Goal: Information Seeking & Learning: Learn about a topic

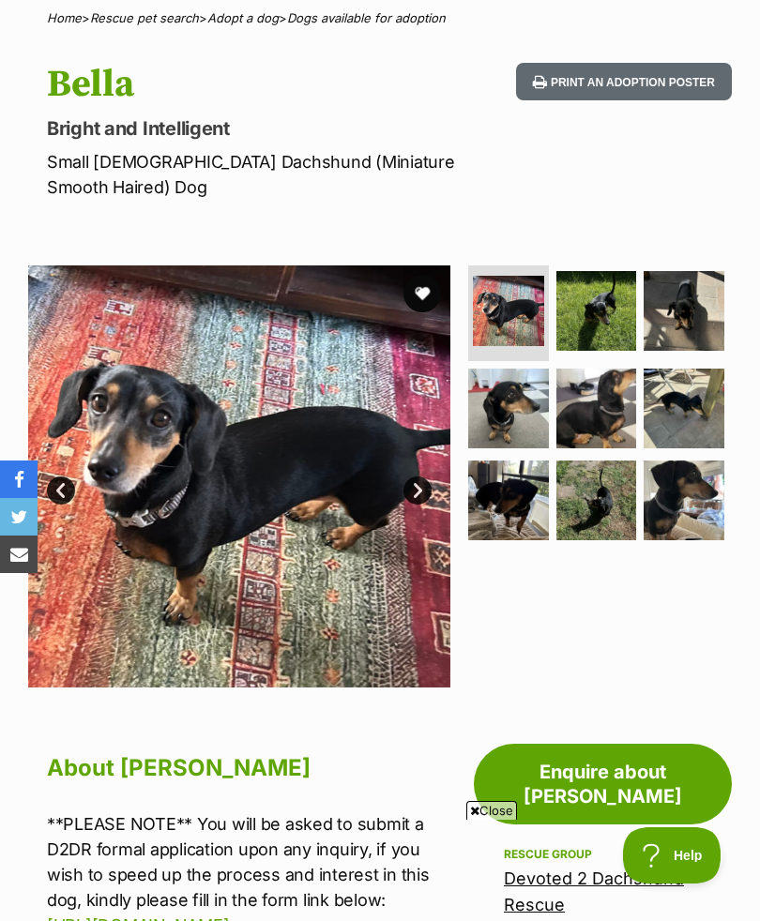
click at [423, 483] on link "Next" at bounding box center [417, 490] width 28 height 28
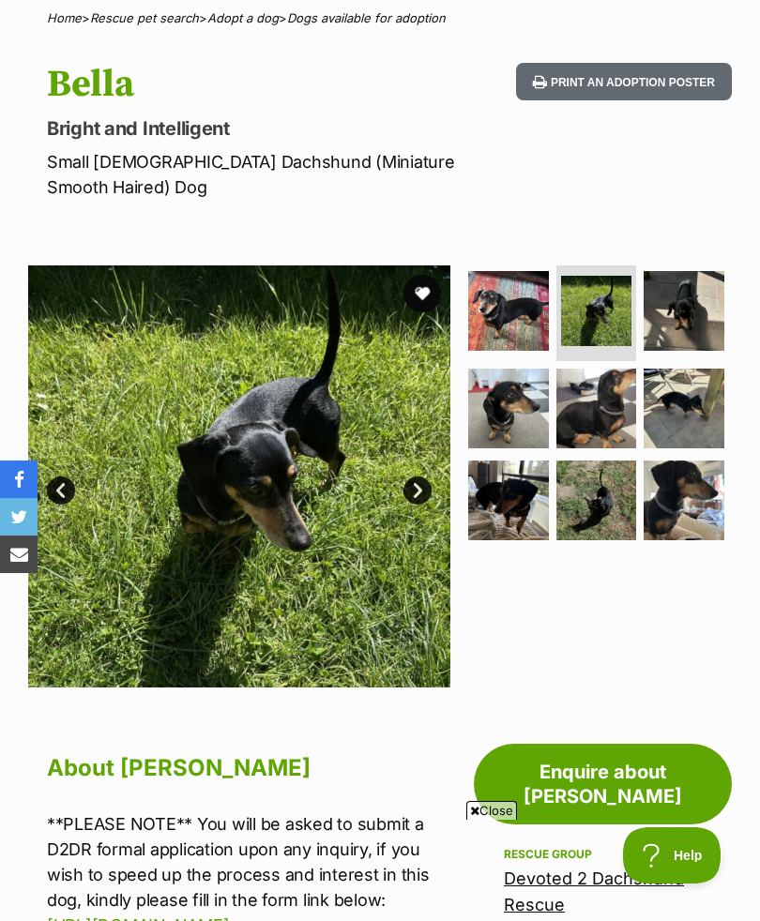
click at [429, 494] on link "Next" at bounding box center [417, 490] width 28 height 28
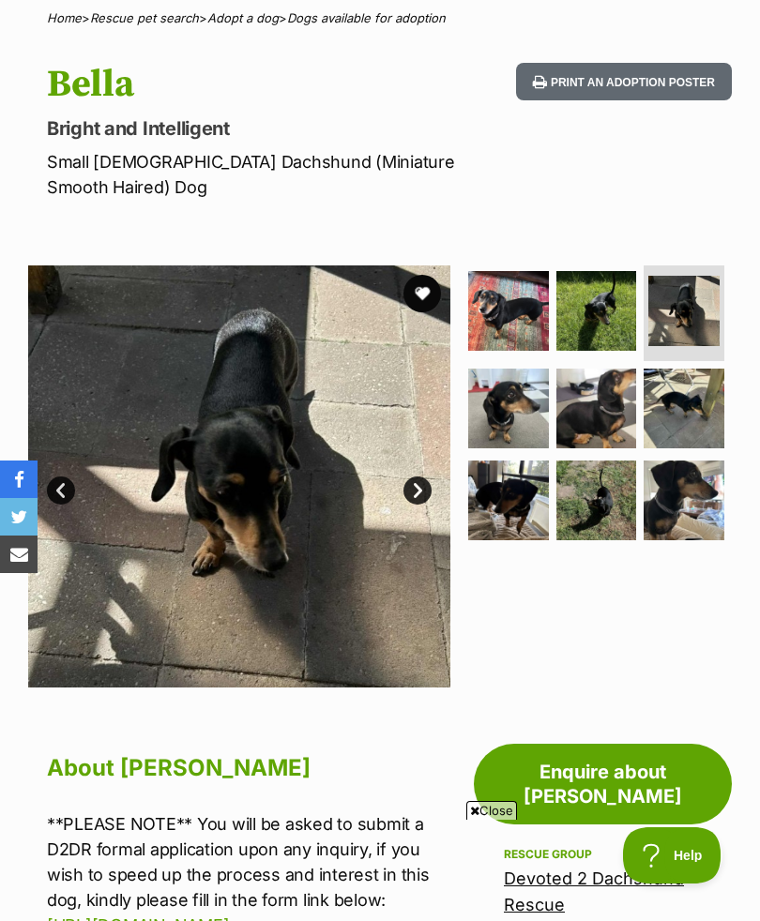
click at [429, 484] on link "Next" at bounding box center [417, 490] width 28 height 28
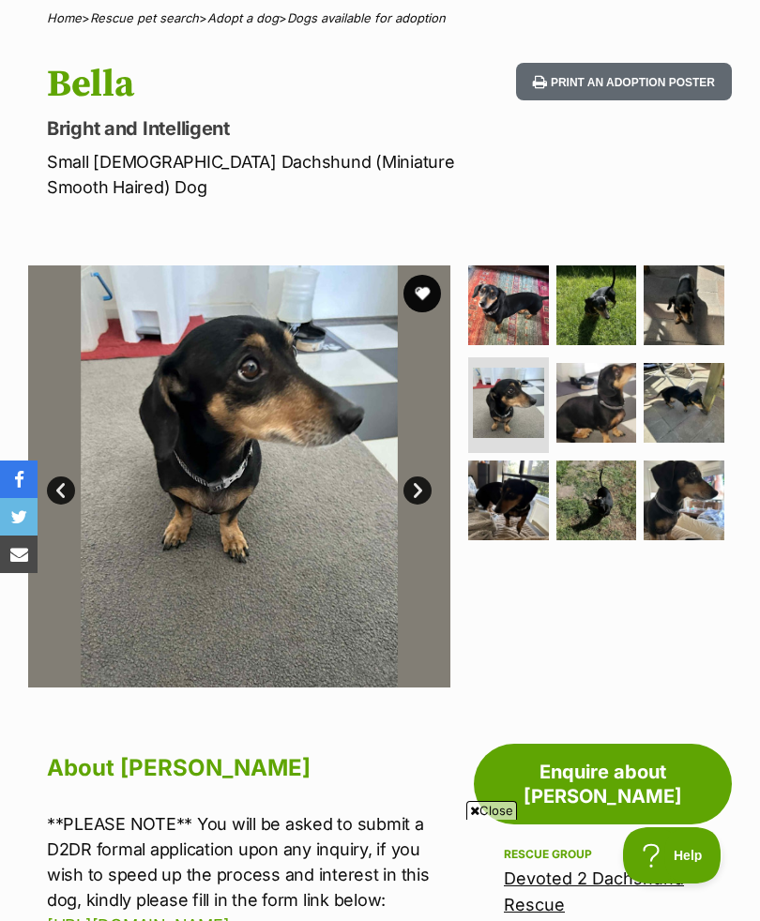
click at [421, 486] on link "Next" at bounding box center [417, 490] width 28 height 28
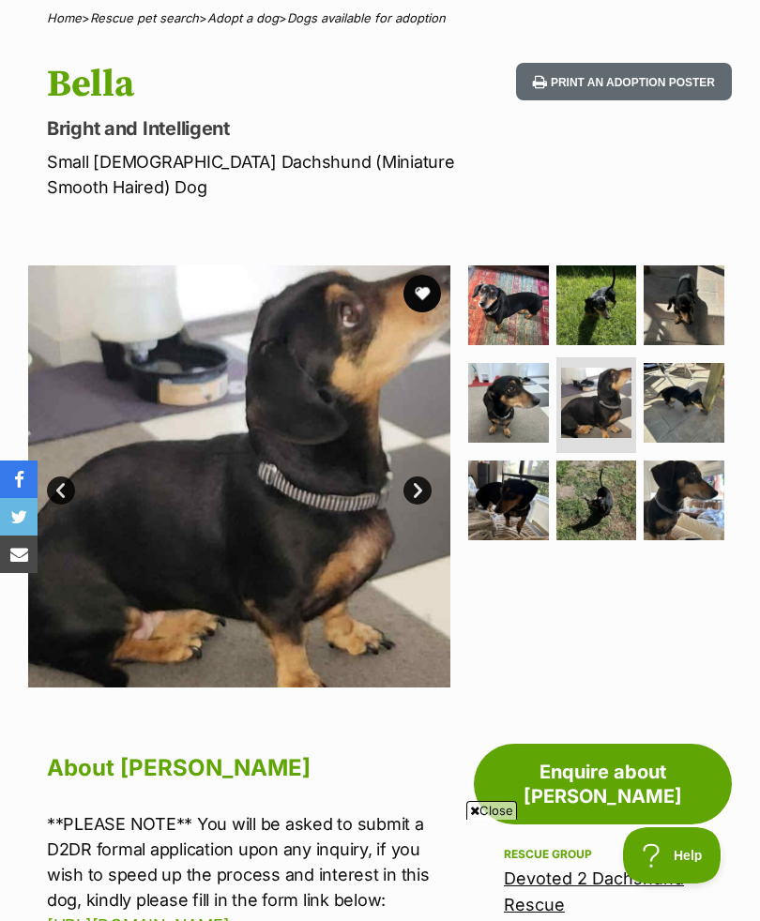
click at [424, 491] on link "Next" at bounding box center [417, 490] width 28 height 28
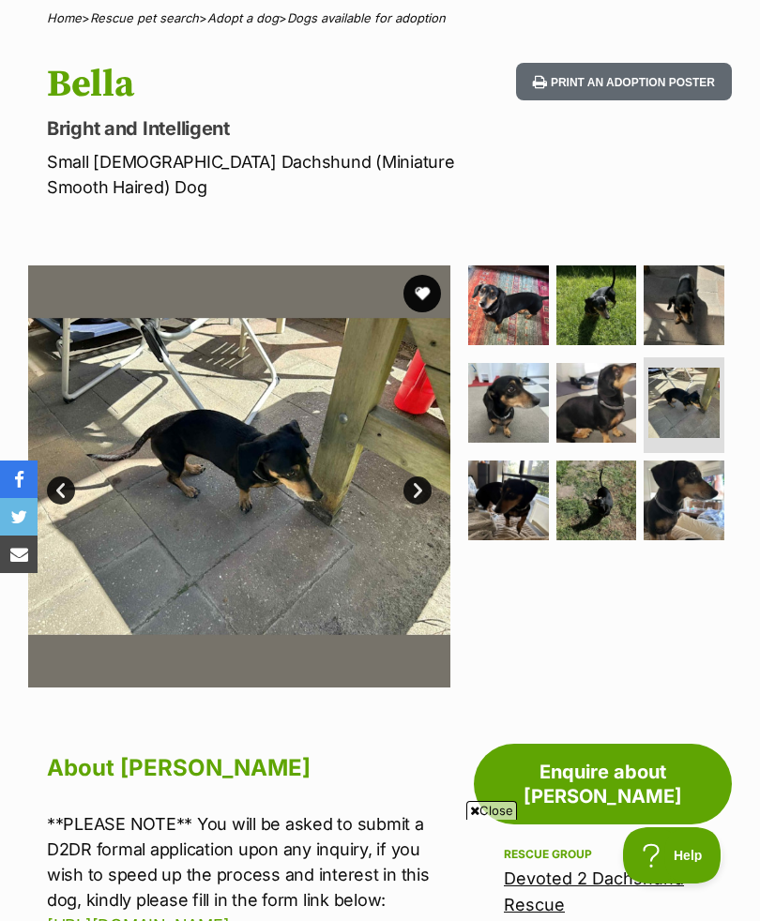
click at [416, 476] on link "Next" at bounding box center [417, 490] width 28 height 28
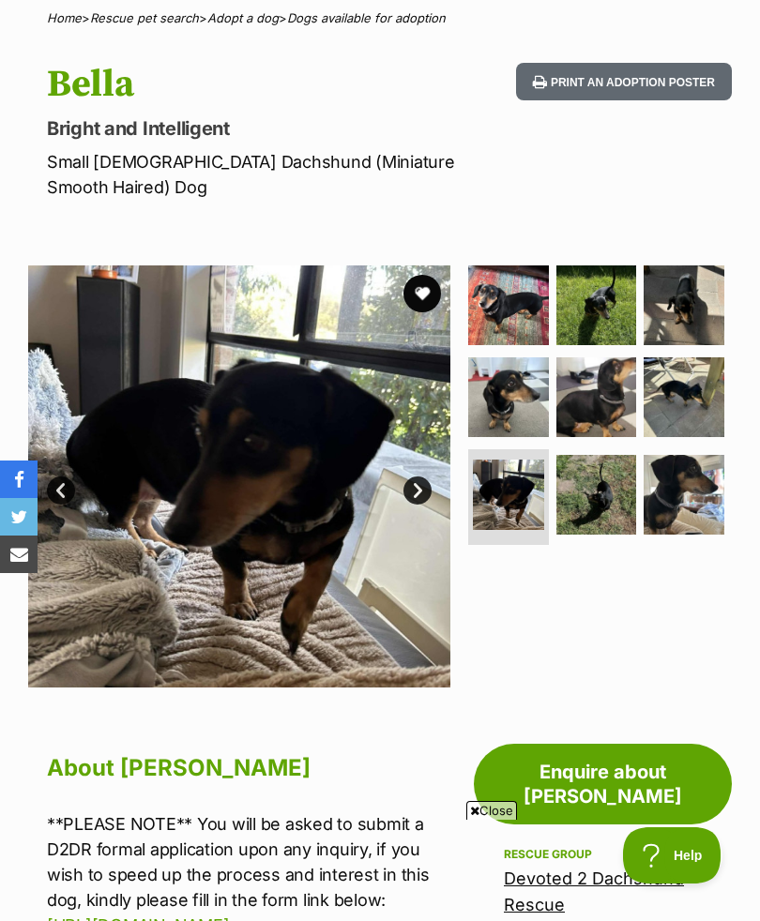
click at [425, 472] on img at bounding box center [239, 476] width 422 height 422
click at [416, 489] on link "Next" at bounding box center [417, 490] width 28 height 28
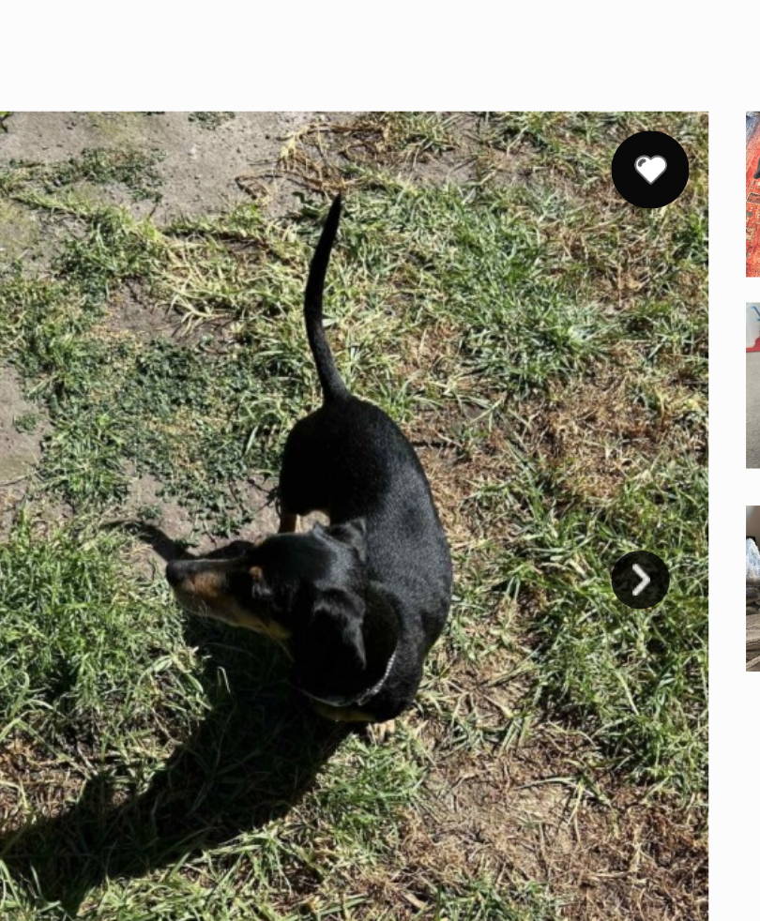
click at [403, 476] on link "Next" at bounding box center [417, 490] width 28 height 28
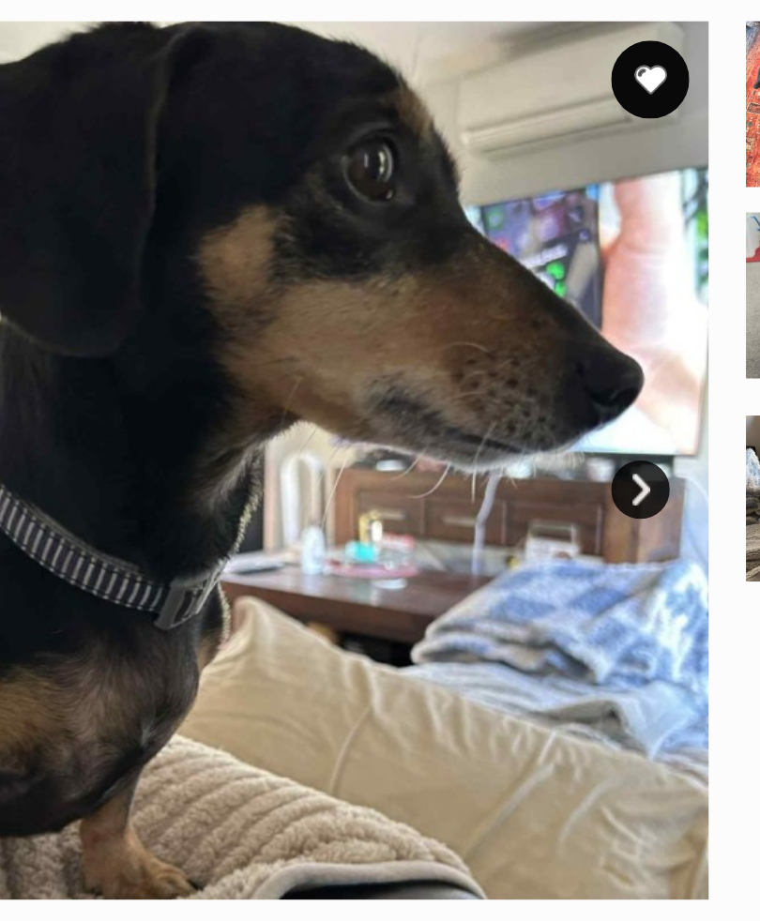
click at [403, 476] on link "Next" at bounding box center [417, 490] width 28 height 28
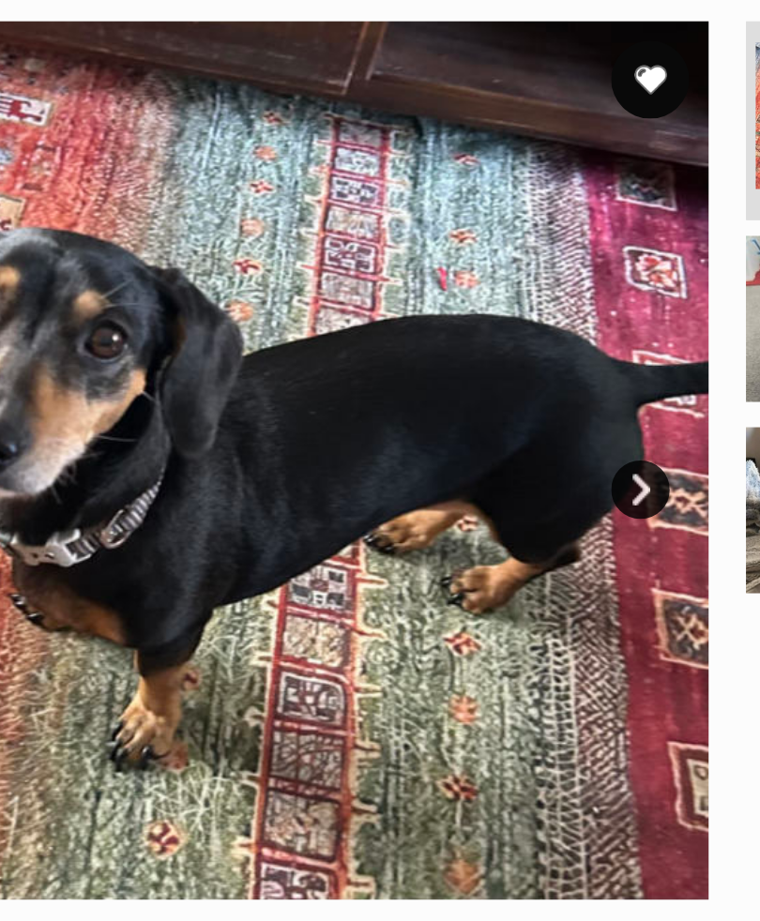
click at [403, 476] on link "Next" at bounding box center [417, 490] width 28 height 28
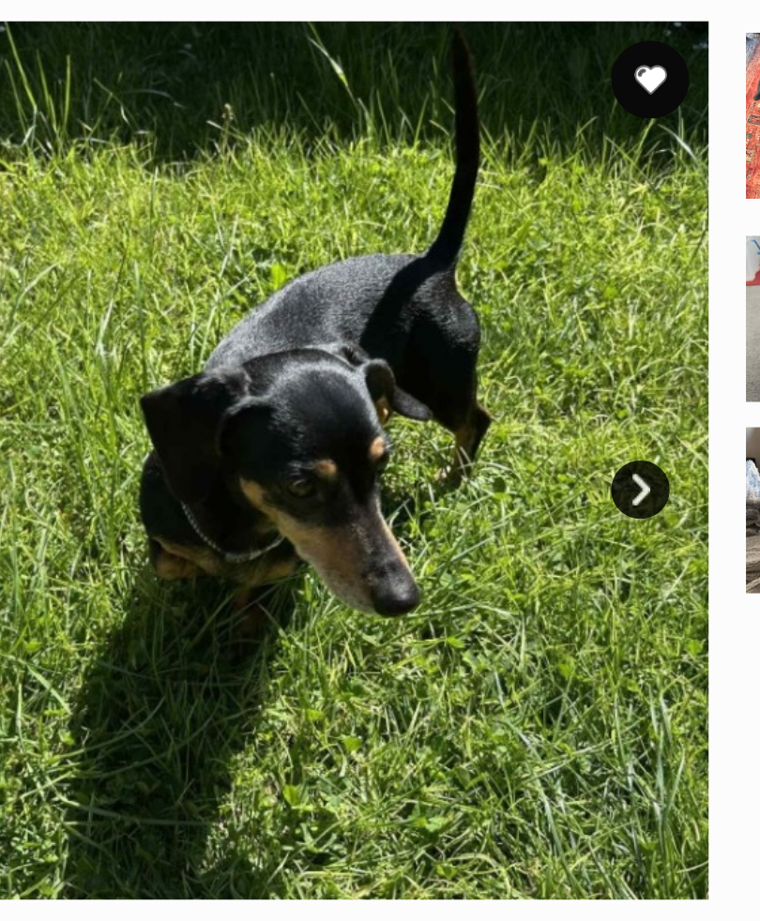
click at [403, 476] on link "Next" at bounding box center [417, 490] width 28 height 28
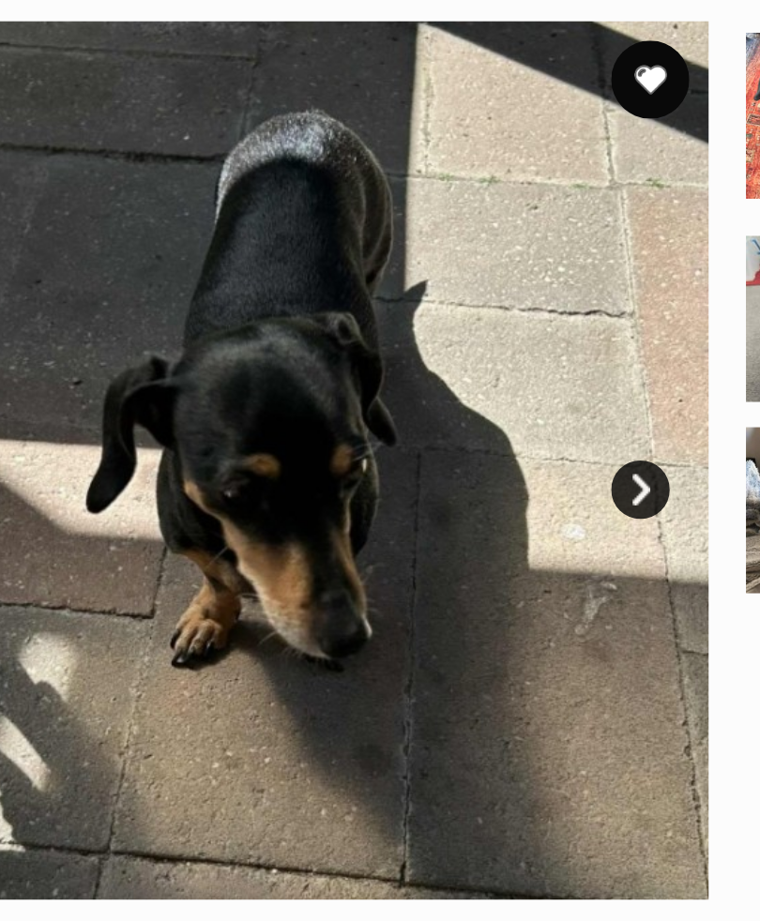
click at [403, 476] on link "Next" at bounding box center [417, 490] width 28 height 28
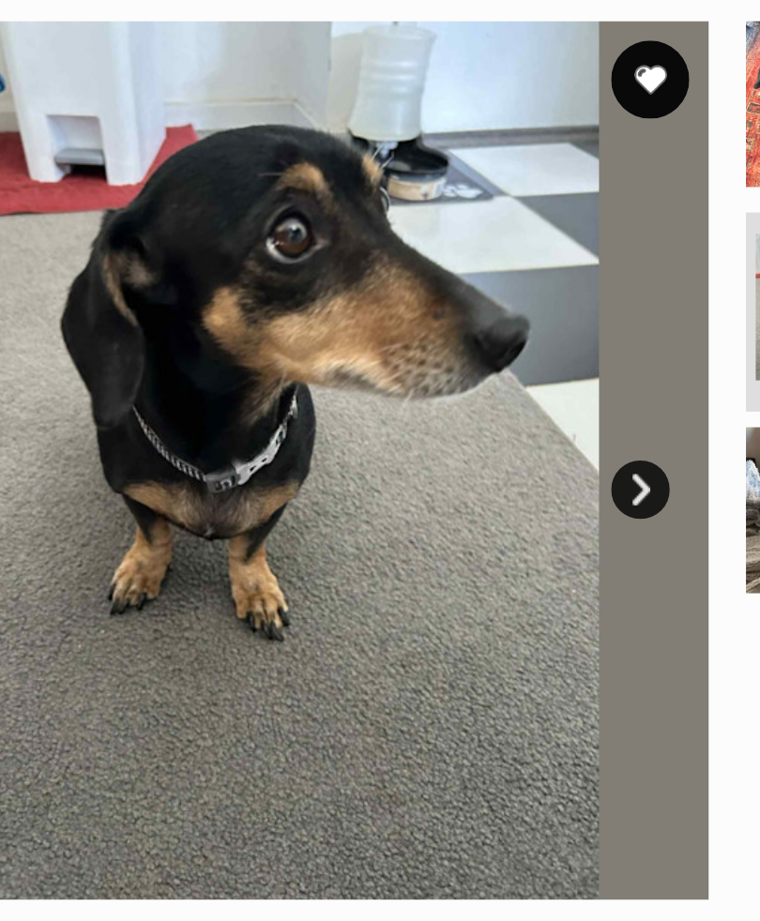
click at [403, 476] on link "Next" at bounding box center [417, 490] width 28 height 28
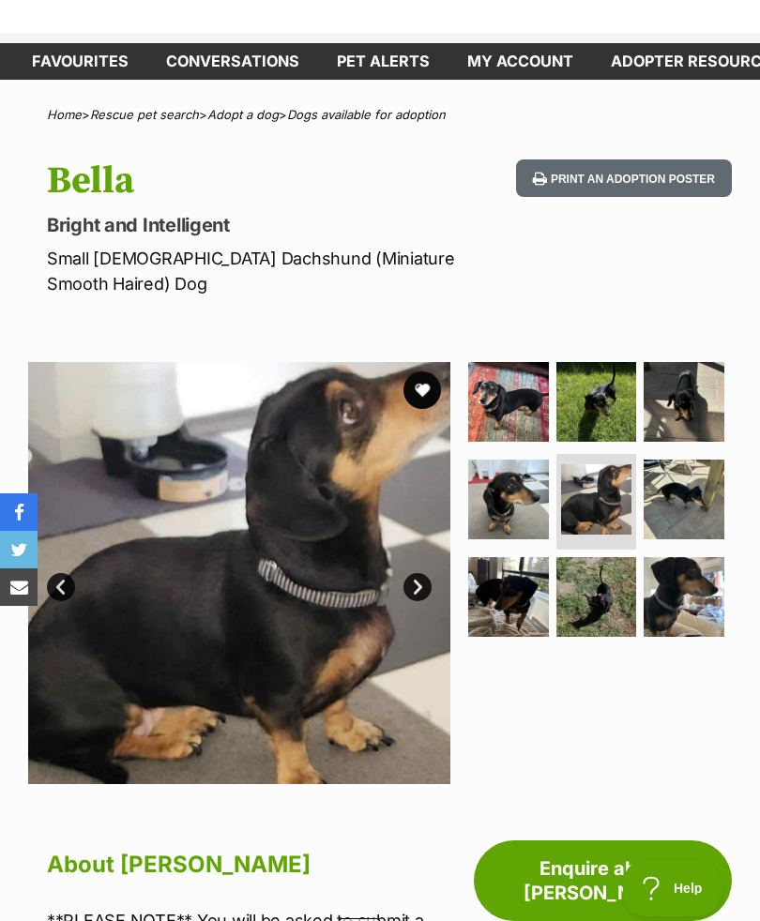
click at [536, 601] on img at bounding box center [508, 564] width 81 height 81
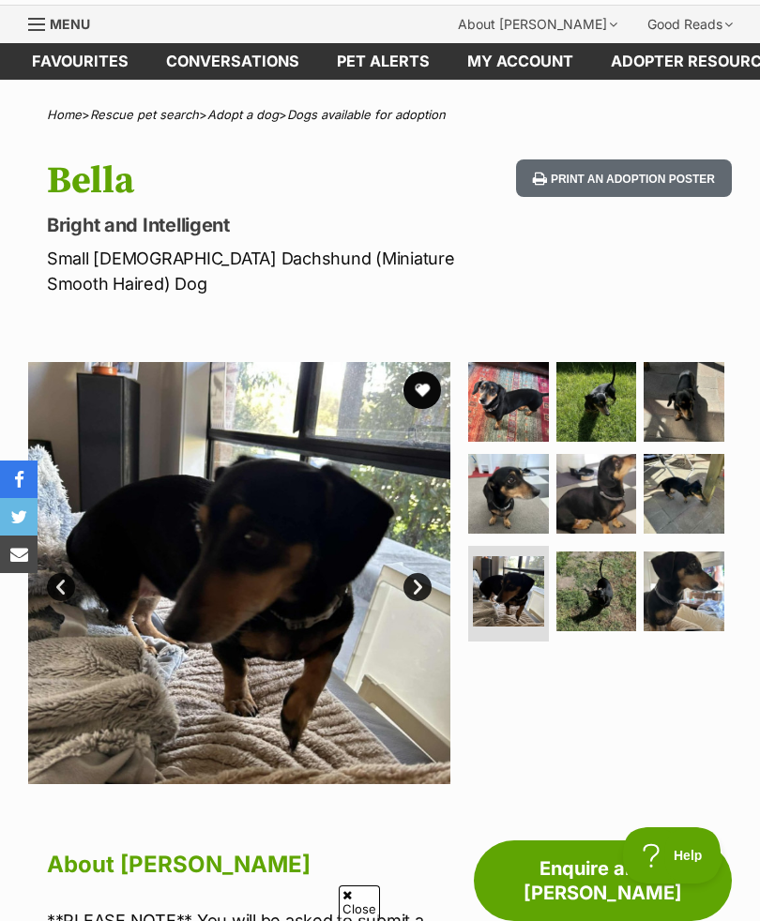
click at [695, 597] on img at bounding box center [683, 591] width 81 height 81
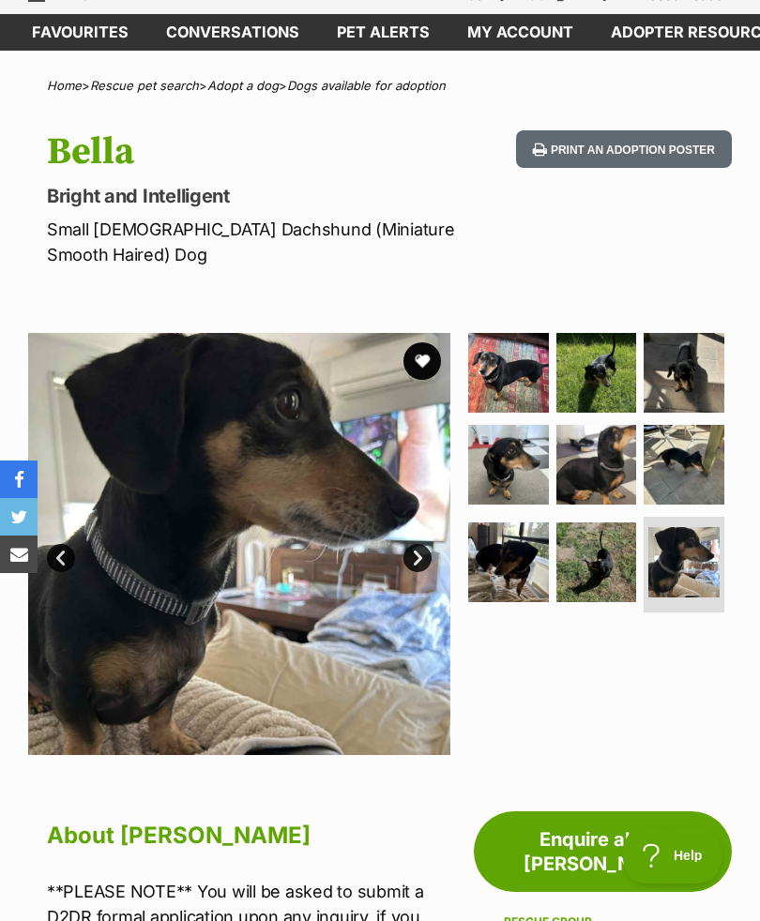
scroll to position [0, 0]
